Goal: Task Accomplishment & Management: Complete application form

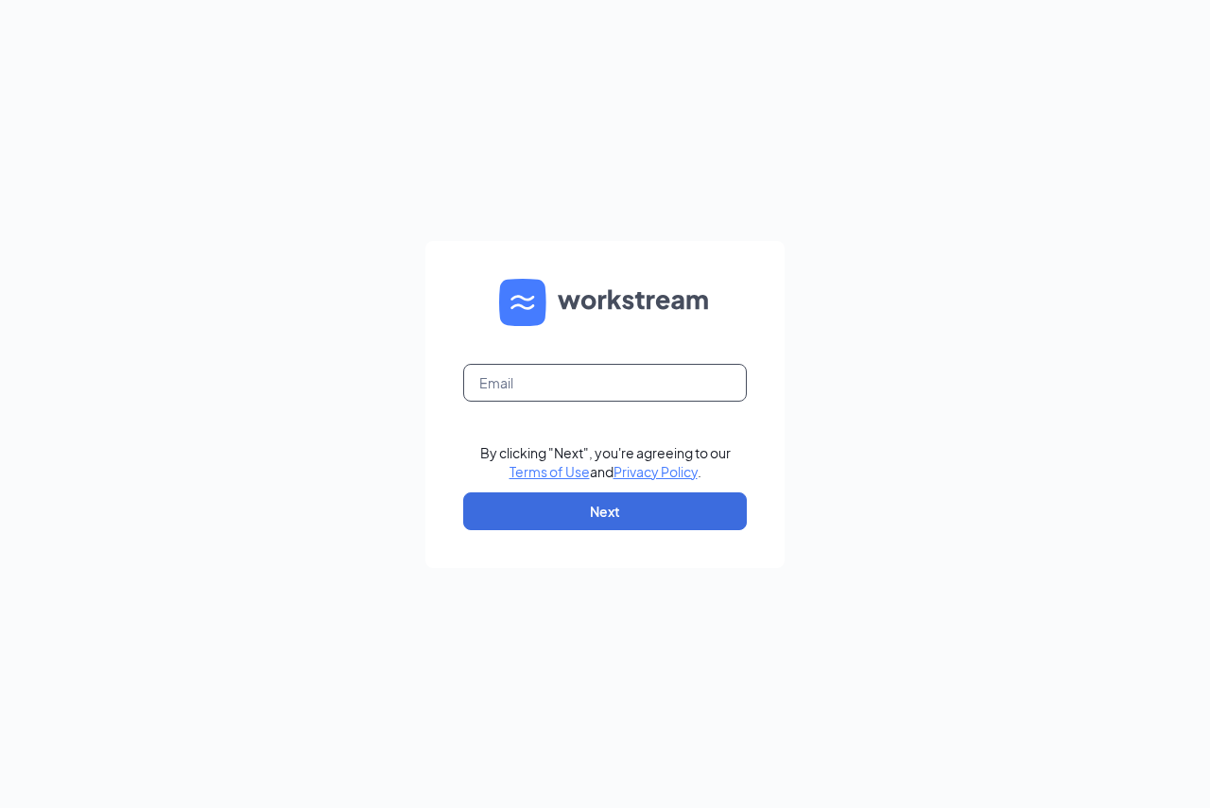
click at [540, 391] on input "text" at bounding box center [605, 383] width 284 height 38
type input "tmatteson@dansmanagement.com"
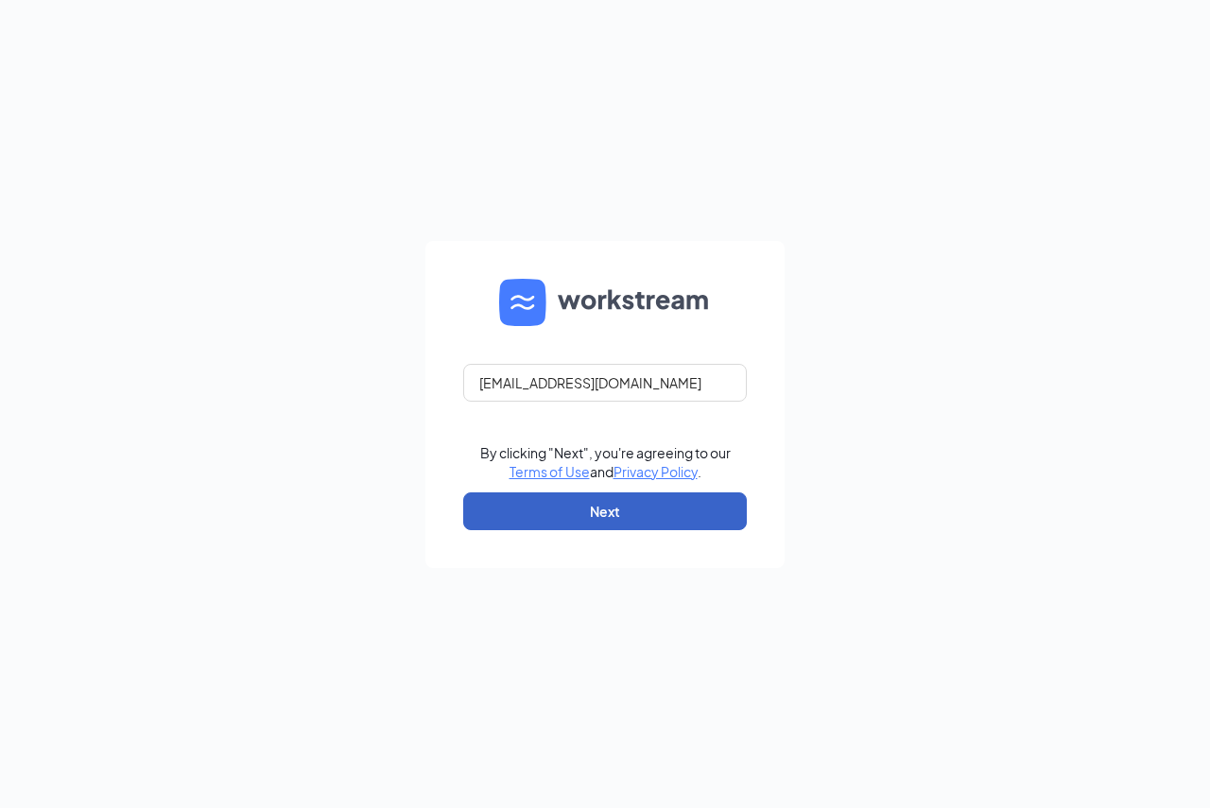
click at [583, 524] on button "Next" at bounding box center [605, 511] width 284 height 38
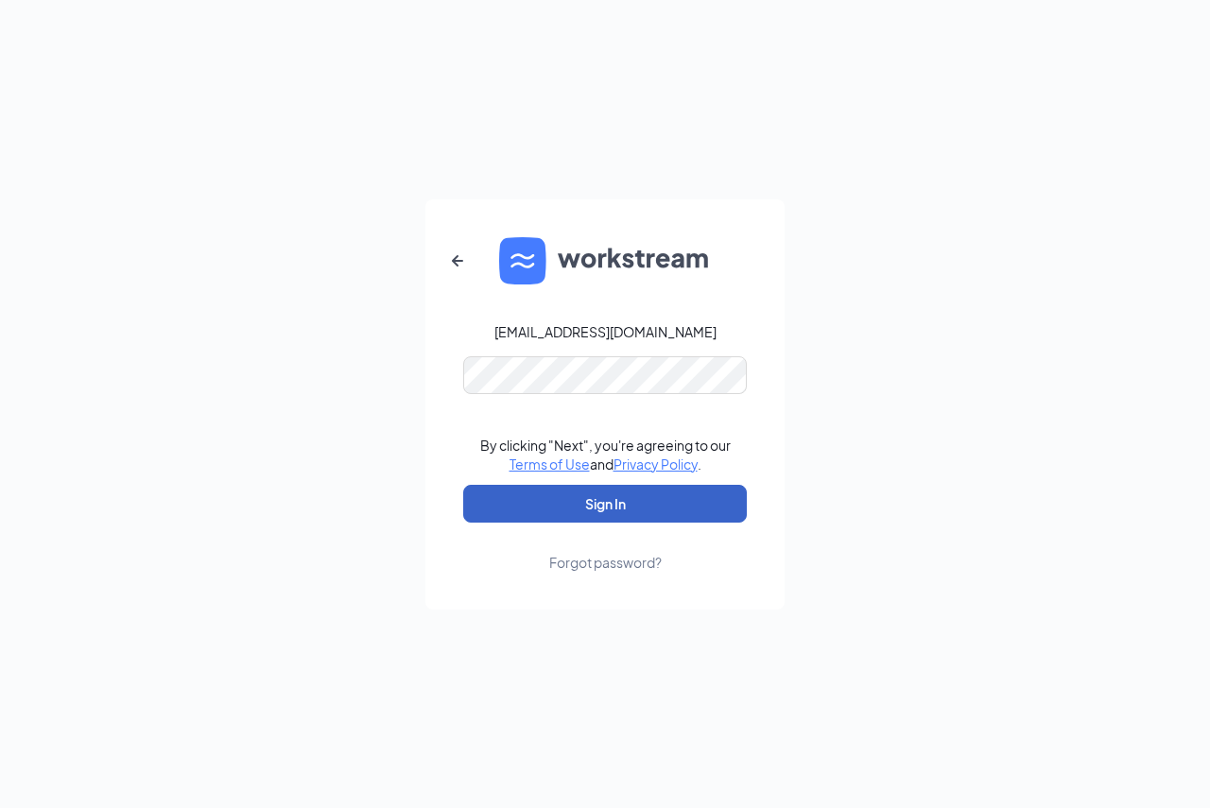
click at [573, 505] on button "Sign In" at bounding box center [605, 504] width 284 height 38
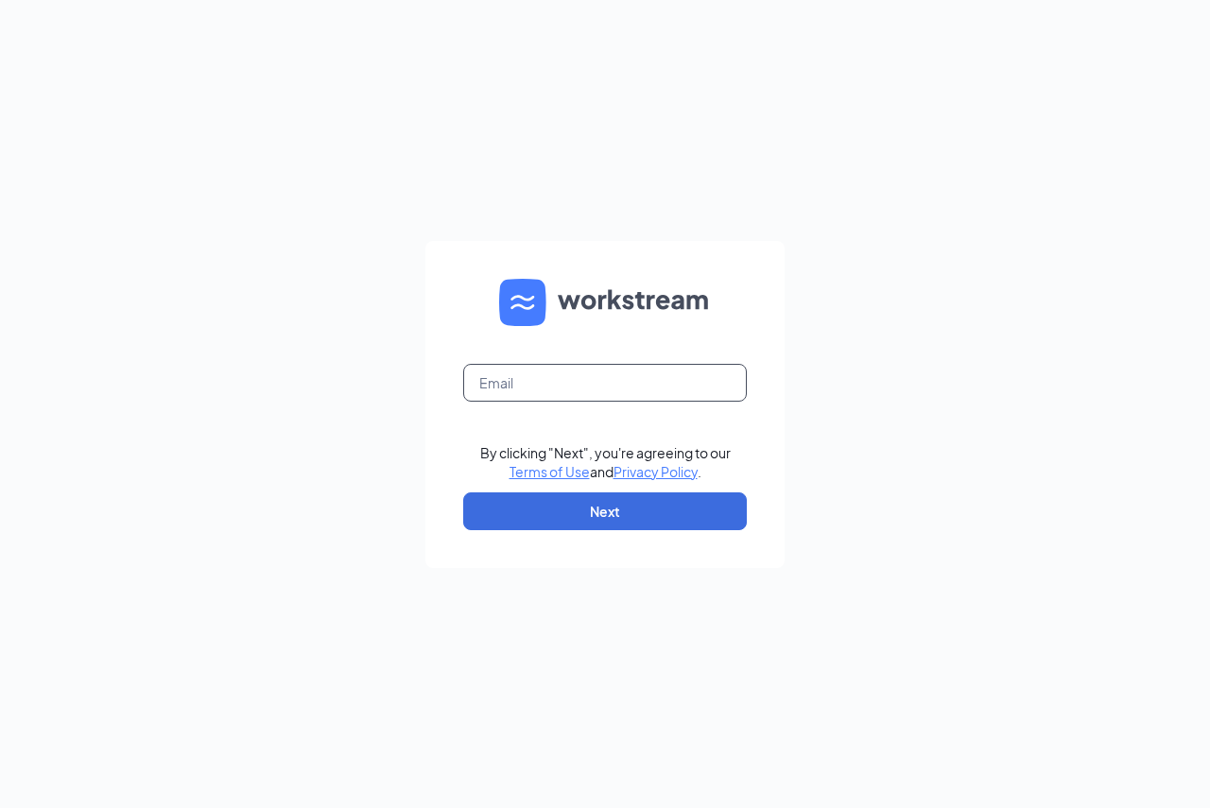
click at [526, 380] on input "text" at bounding box center [605, 383] width 284 height 38
type input "tmatteson@dansmanagement.com"
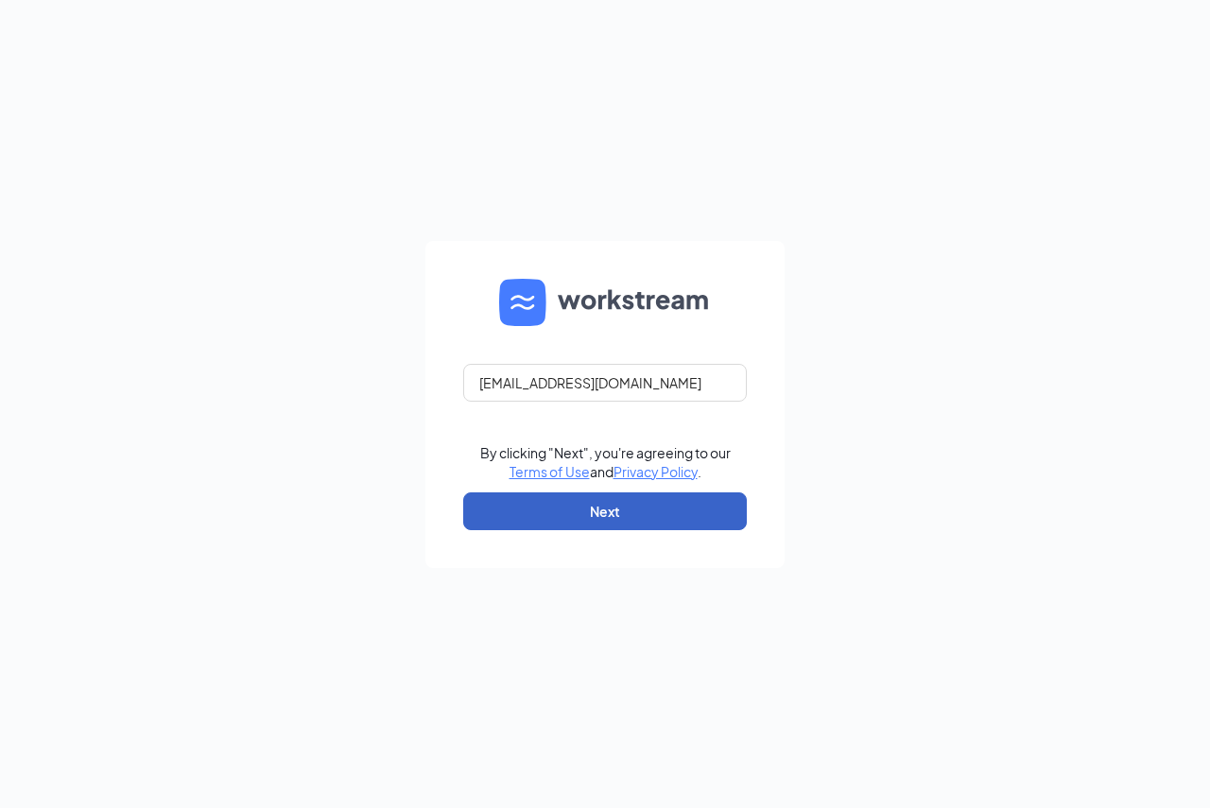
click at [559, 506] on button "Next" at bounding box center [605, 511] width 284 height 38
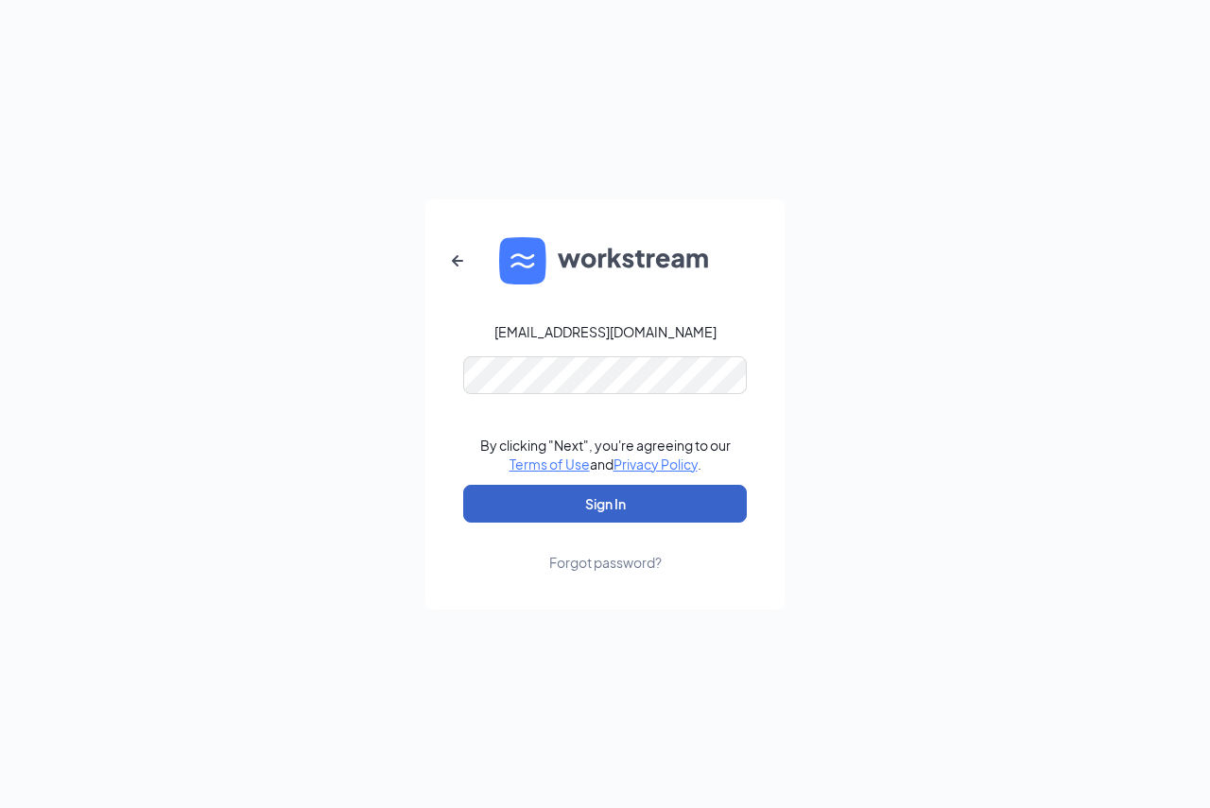
click at [629, 489] on button "Sign In" at bounding box center [605, 504] width 284 height 38
